Goal: Transaction & Acquisition: Purchase product/service

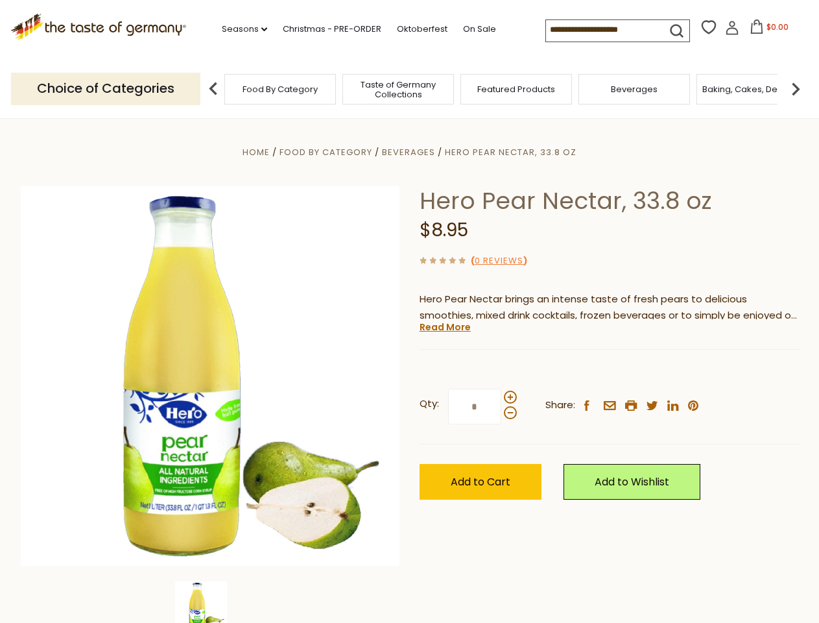
click at [409, 311] on div "Home Food By Category [GEOGRAPHIC_DATA] Hero Pear Nectar, 33.8 oz Hero Pear Nec…" at bounding box center [410, 393] width 798 height 499
click at [239, 29] on link "Seasons dropdown_arrow" at bounding box center [244, 29] width 45 height 14
click at [767, 30] on span "$0.00" at bounding box center [778, 26] width 22 height 11
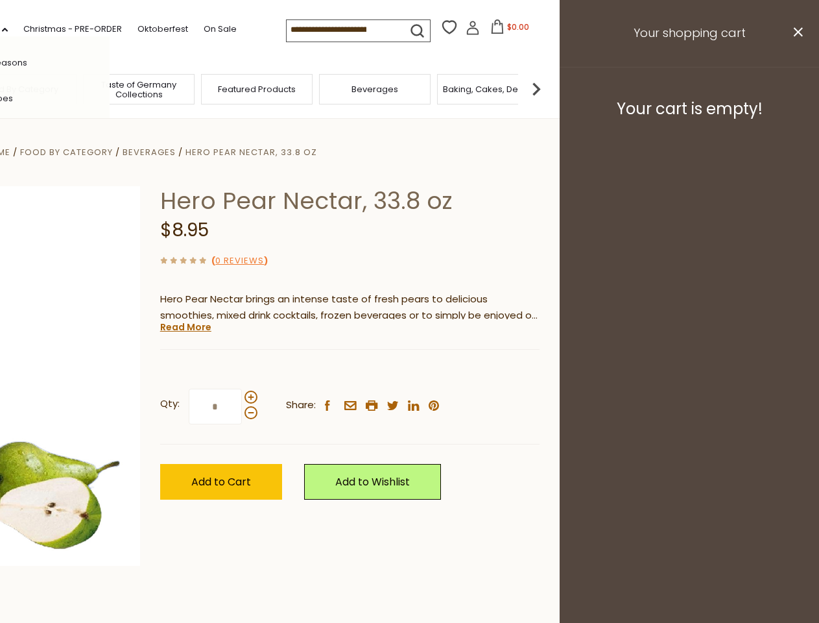
click at [110, 88] on div "All Seasons Recipes Game Day [DATE] [DATE] [DATE][PERSON_NAME] [DATE] Springfes…" at bounding box center [35, 311] width 147 height 550
click at [796, 88] on footer "Your cart is empty!" at bounding box center [689, 109] width 259 height 84
click at [409, 370] on div "Qty: * Share: facebook email printer twitter linkedin pinterest" at bounding box center [349, 406] width 379 height 75
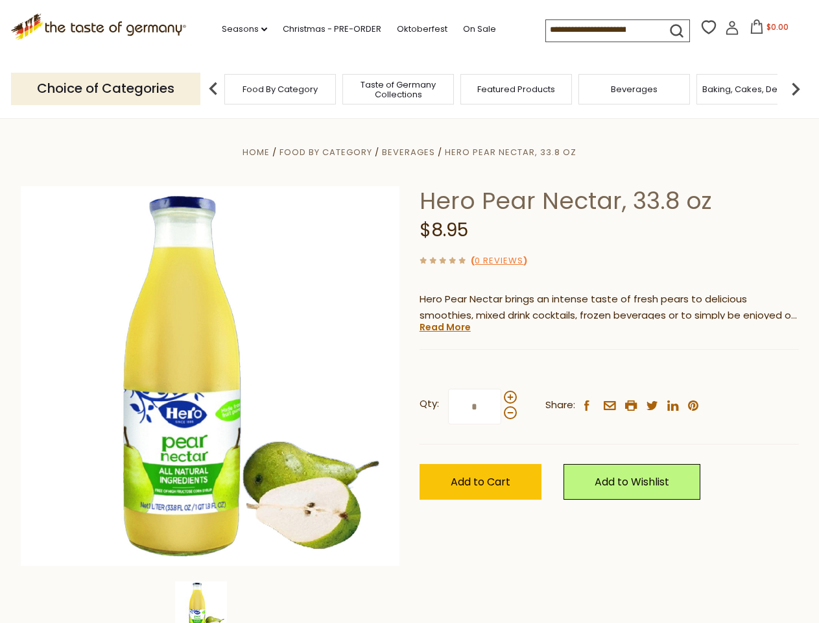
click at [210, 602] on div "Home Food By Category [GEOGRAPHIC_DATA] Hero Pear Nectar, 33.8 oz Hero Pear Nec…" at bounding box center [410, 393] width 798 height 499
click at [210, 602] on img at bounding box center [201, 607] width 52 height 52
click at [444, 327] on link "Read More" at bounding box center [445, 326] width 51 height 13
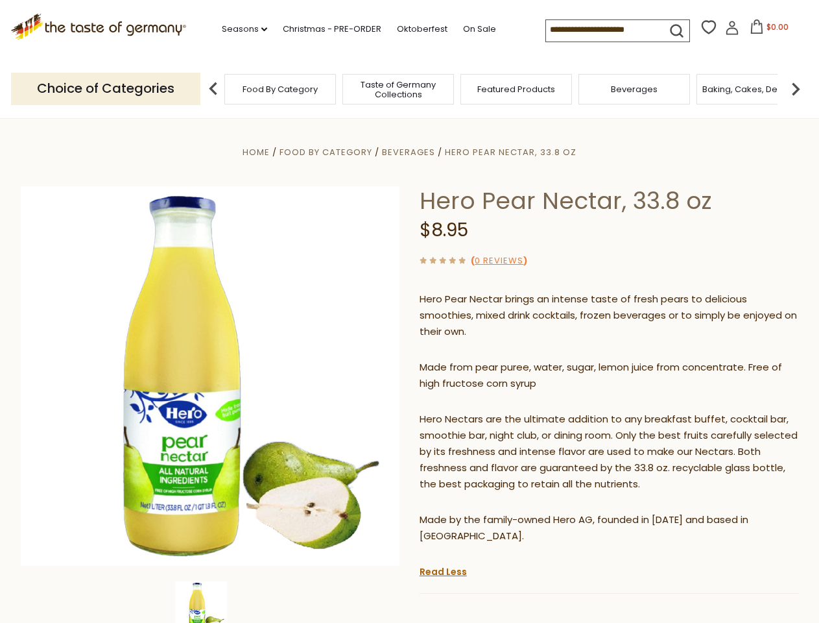
click at [510, 411] on p "Hero Nectars are the ultimate addition to any breakfast buffet, cocktail bar, s…" at bounding box center [609, 451] width 379 height 81
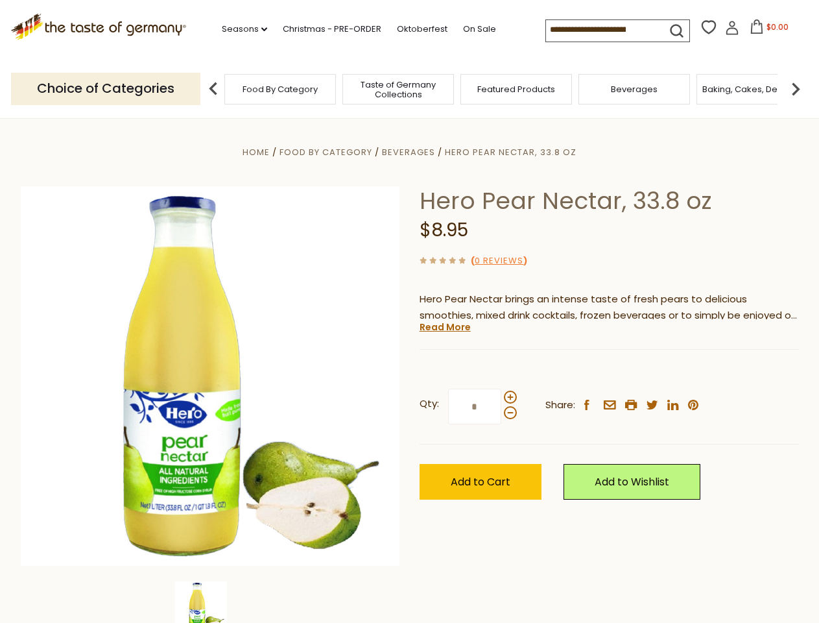
click at [409, 311] on div "Home Food By Category [GEOGRAPHIC_DATA] Hero Pear Nectar, 33.8 oz Hero Pear Nec…" at bounding box center [410, 393] width 798 height 499
click at [239, 29] on link "Seasons dropdown_arrow" at bounding box center [244, 29] width 45 height 14
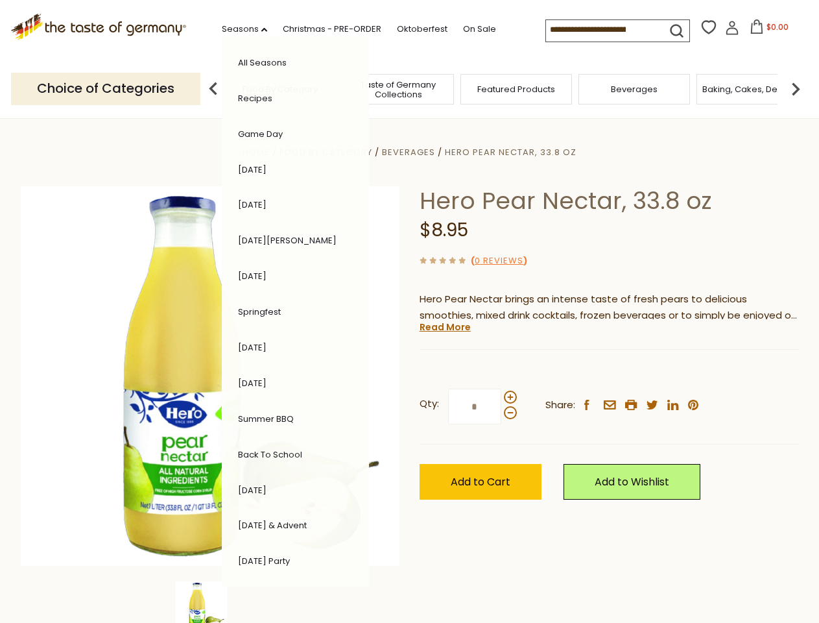
click at [767, 30] on span "$0.00" at bounding box center [778, 26] width 22 height 11
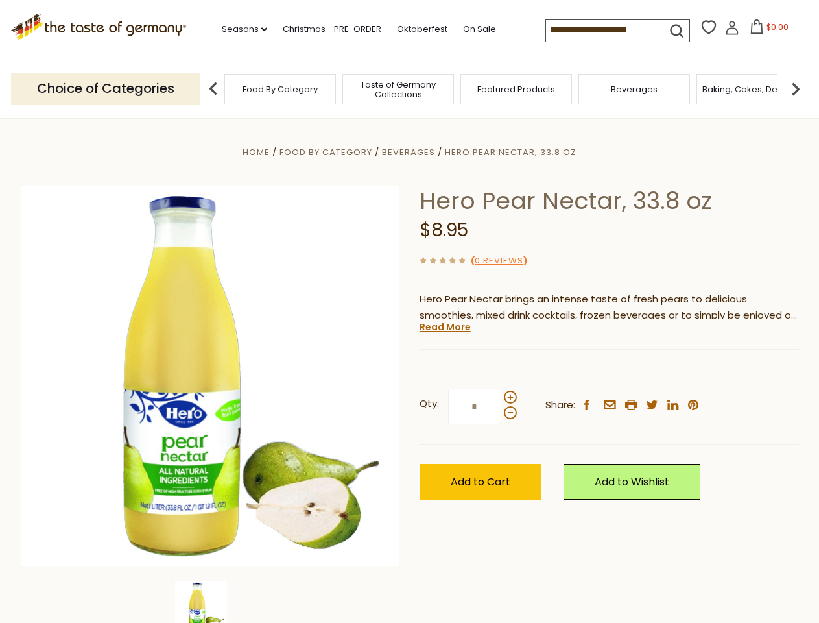
click at [409, 311] on div "Home Food By Category [GEOGRAPHIC_DATA] Hero Pear Nectar, 33.8 oz Hero Pear Nec…" at bounding box center [410, 393] width 798 height 499
click at [239, 29] on link "Seasons dropdown_arrow" at bounding box center [244, 29] width 45 height 14
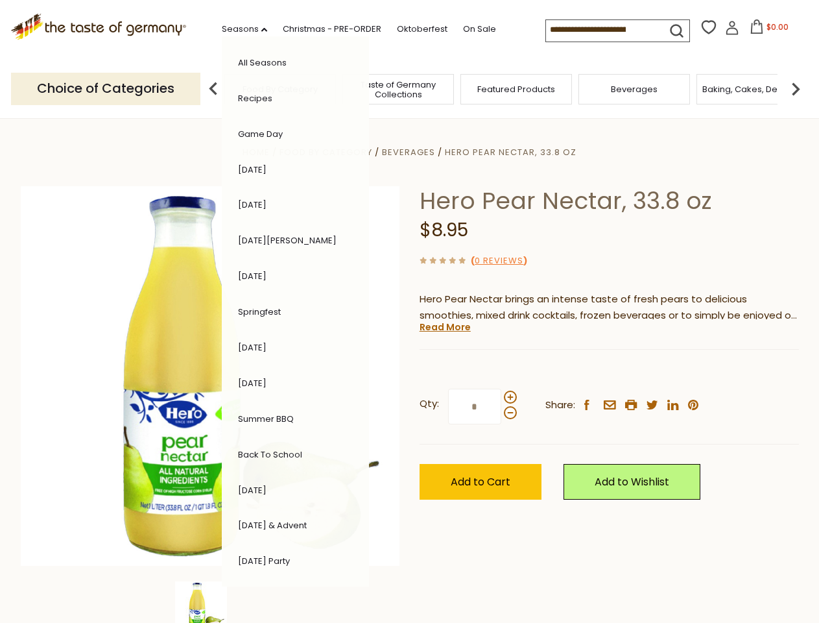
click at [767, 30] on span "$0.00" at bounding box center [778, 26] width 22 height 11
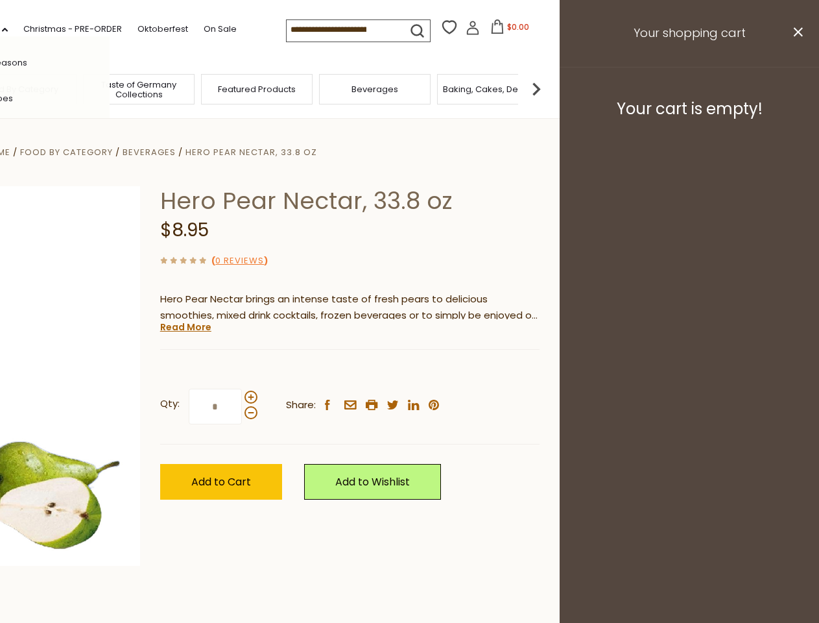
click at [218, 88] on span "Featured Products" at bounding box center [257, 89] width 78 height 10
click at [796, 88] on footer "Your cart is empty!" at bounding box center [689, 109] width 259 height 84
click at [409, 370] on div "Qty: * Share: facebook email printer twitter linkedin pinterest" at bounding box center [349, 406] width 379 height 75
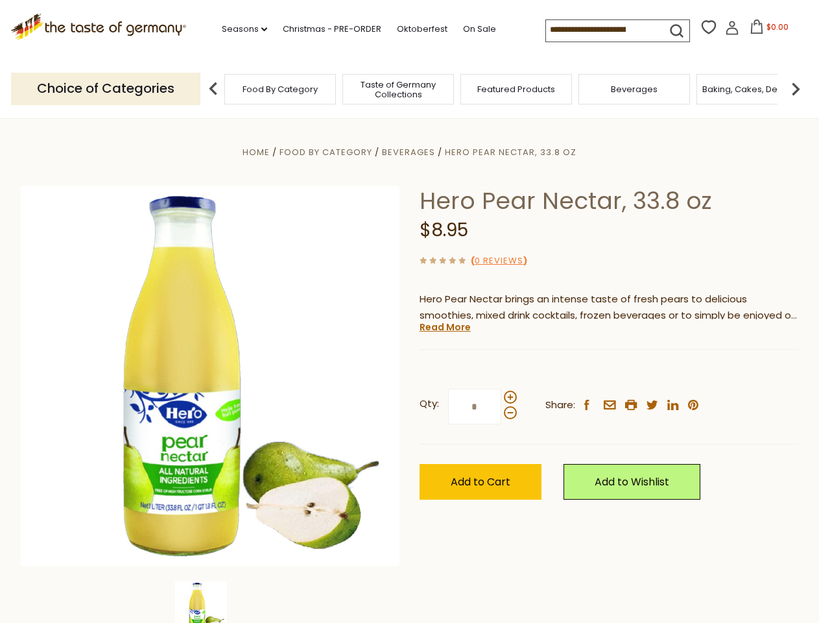
click at [210, 602] on img at bounding box center [201, 607] width 52 height 52
click at [444, 327] on link "Read More" at bounding box center [445, 326] width 51 height 13
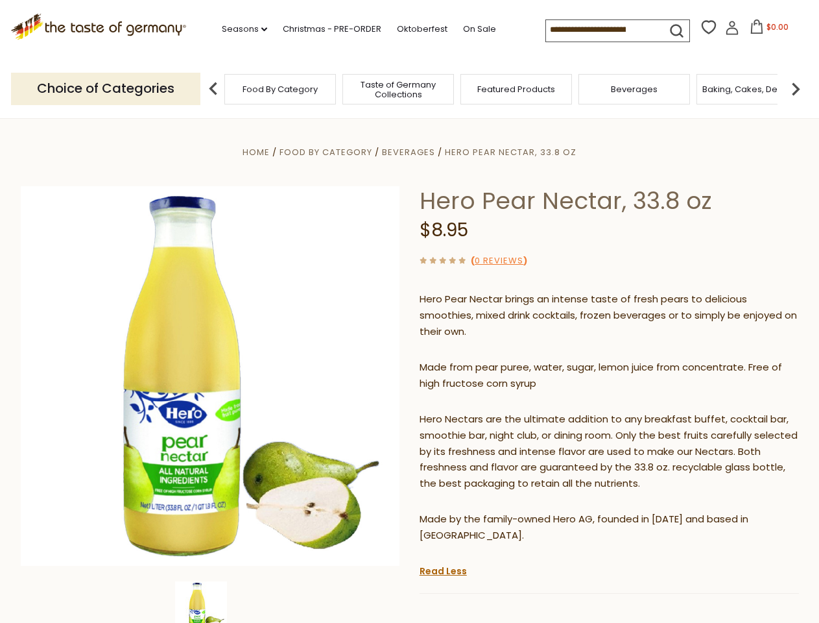
click at [510, 411] on p "Hero Nectars are the ultimate addition to any breakfast buffet, cocktail bar, s…" at bounding box center [609, 451] width 379 height 81
